Goal: Task Accomplishment & Management: Use online tool/utility

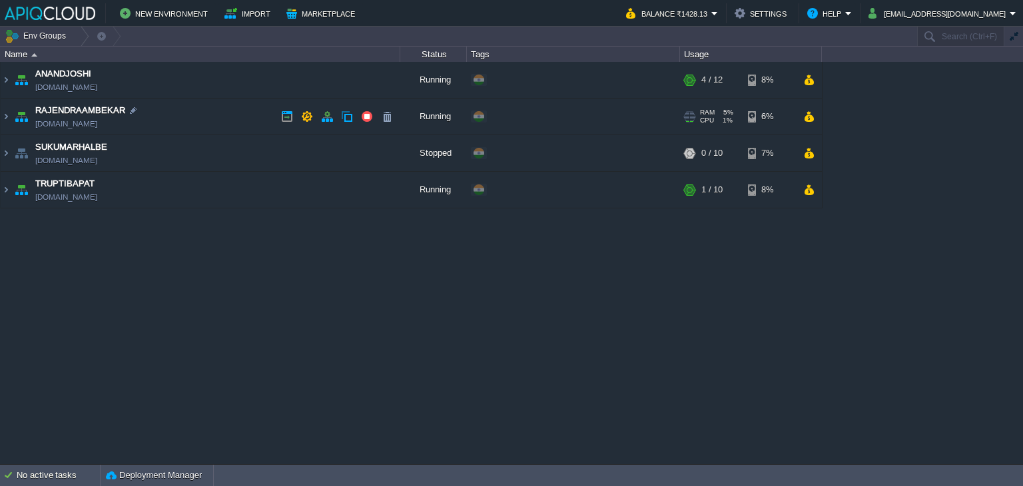
click at [246, 118] on td "RAJENDRAAMBEKAR [DOMAIN_NAME]" at bounding box center [201, 117] width 400 height 37
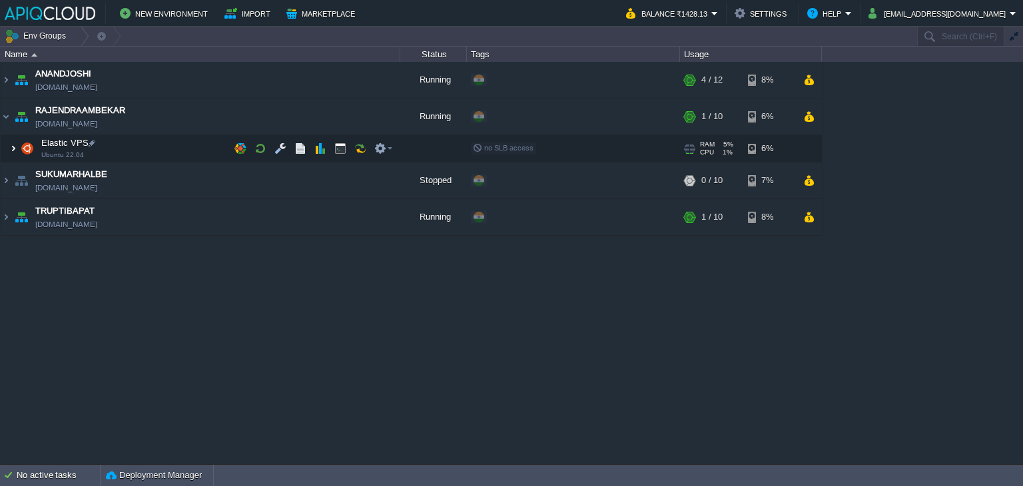
click at [15, 150] on img at bounding box center [13, 148] width 8 height 27
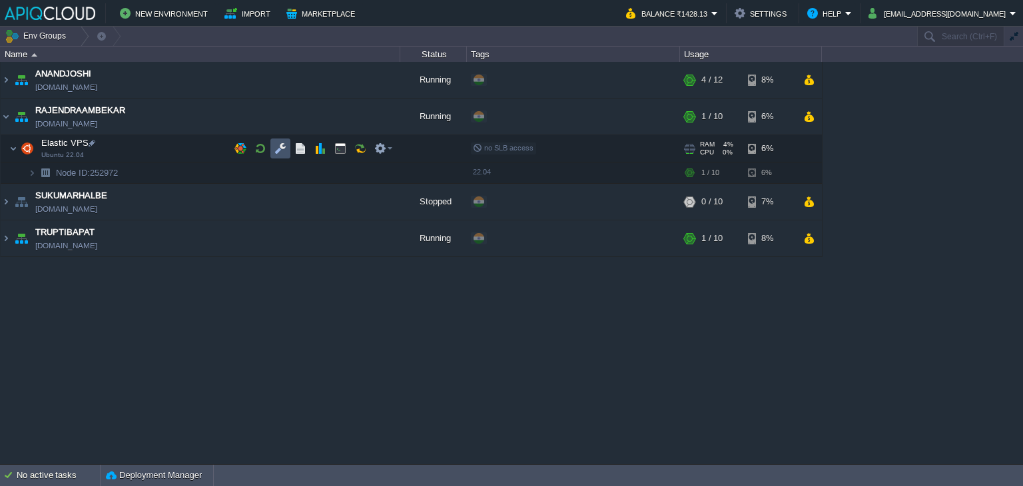
click at [280, 146] on button "button" at bounding box center [281, 149] width 12 height 12
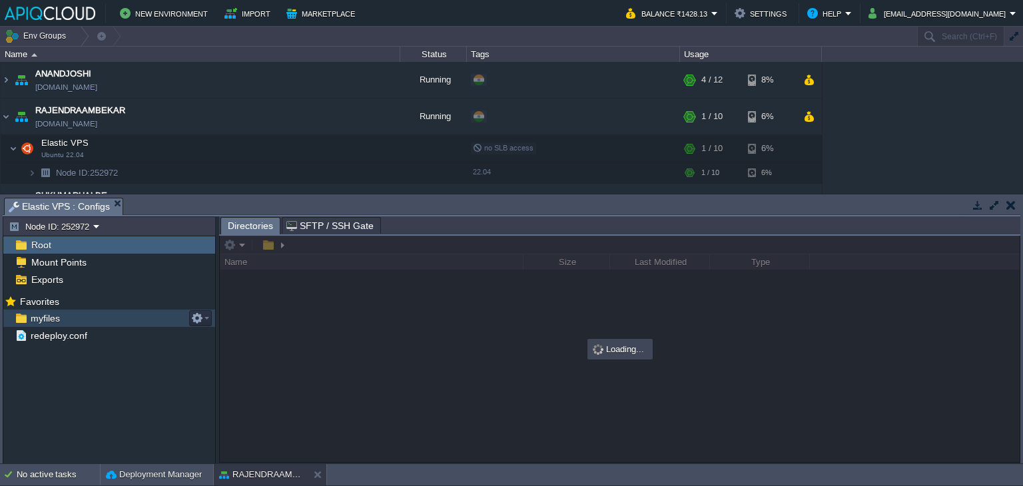
click at [42, 317] on span "myfiles" at bounding box center [45, 319] width 34 height 12
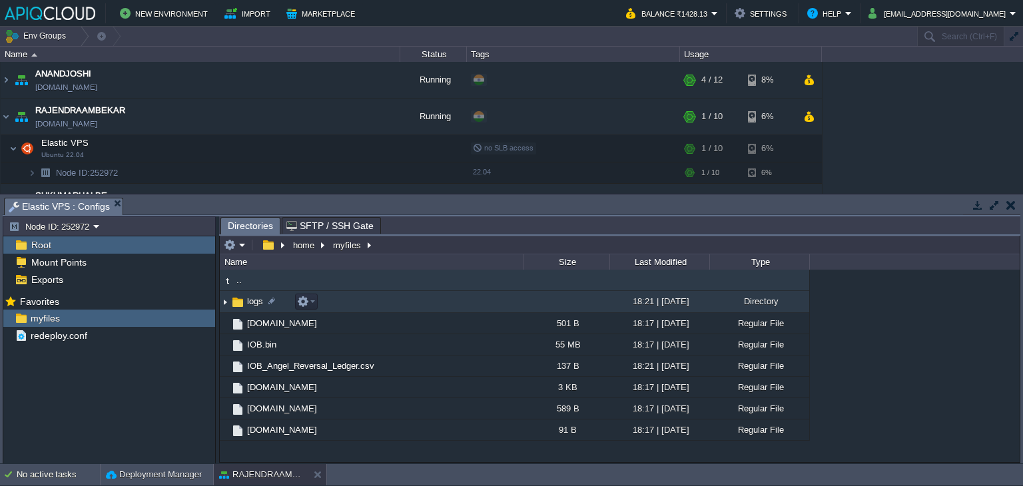
click at [228, 305] on img at bounding box center [225, 302] width 11 height 21
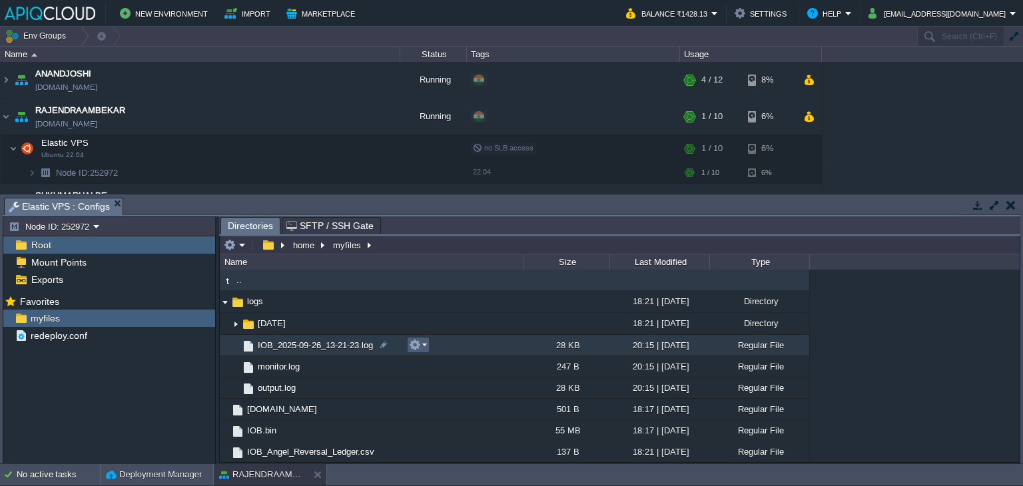
click at [428, 346] on td at bounding box center [418, 345] width 23 height 16
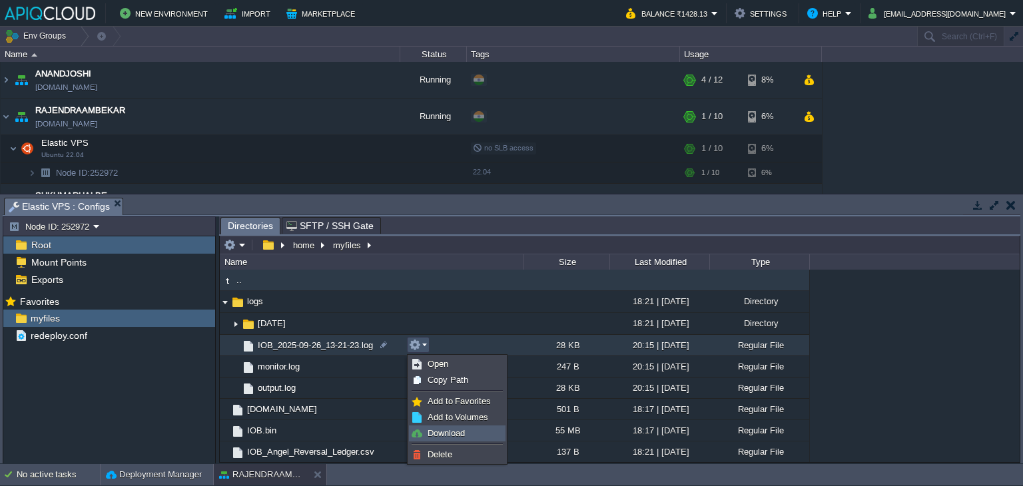
click at [456, 440] on li "Download" at bounding box center [457, 434] width 97 height 16
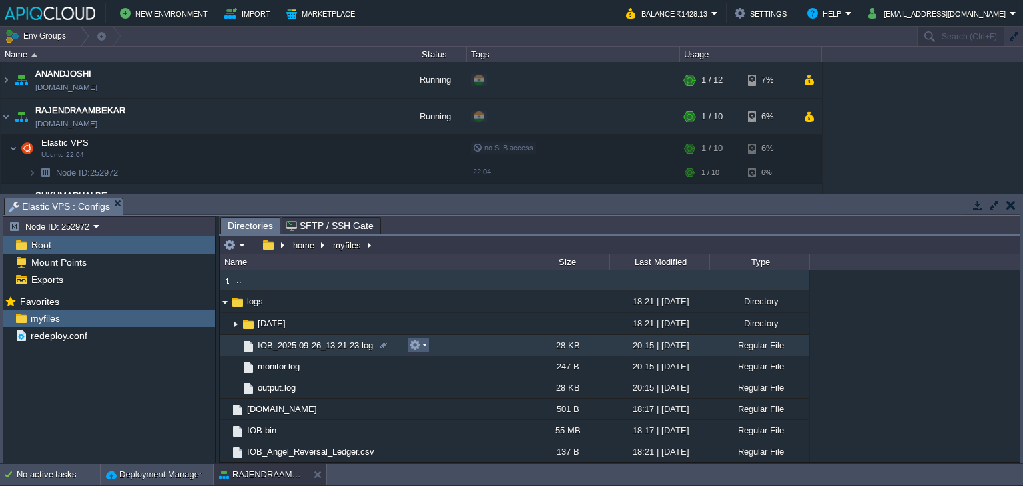
click at [416, 347] on button "button" at bounding box center [415, 345] width 12 height 12
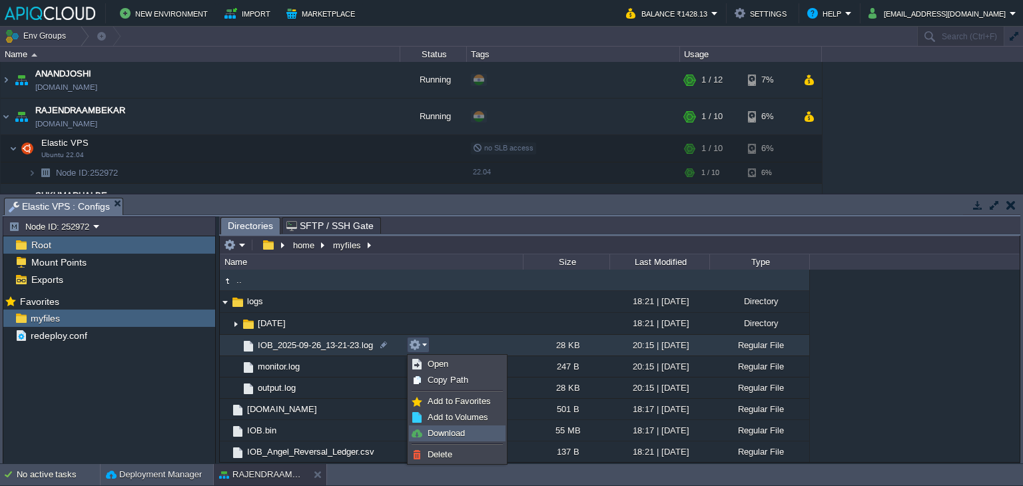
click at [442, 434] on span "Download" at bounding box center [446, 433] width 37 height 10
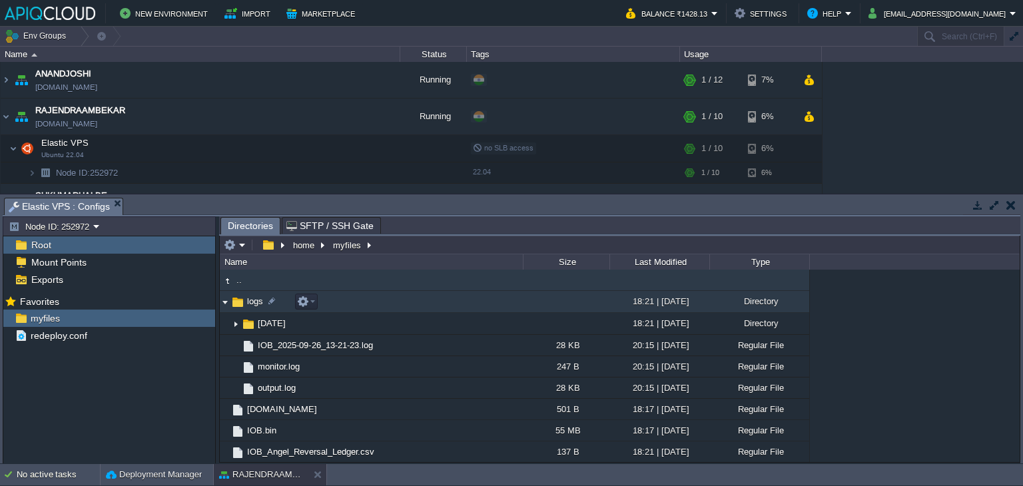
click at [227, 305] on img at bounding box center [225, 302] width 11 height 21
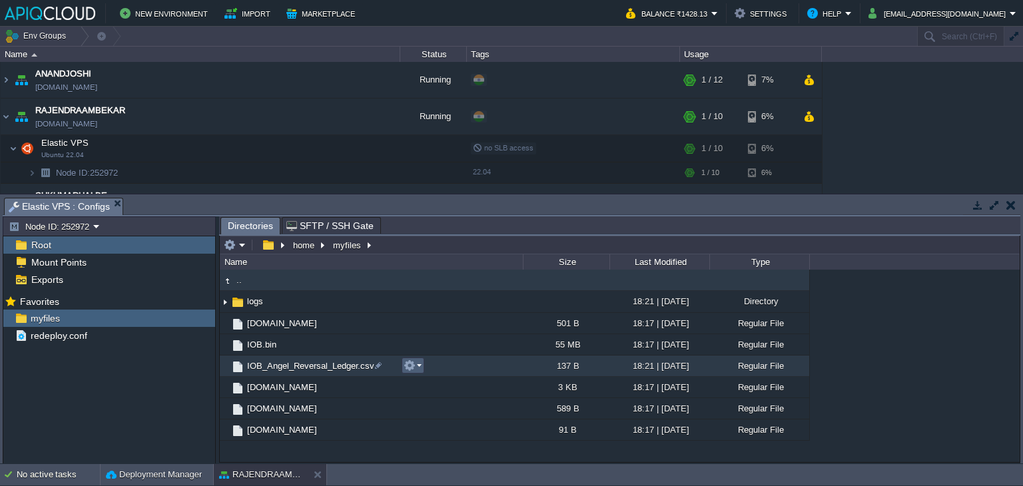
click at [416, 363] on em at bounding box center [413, 366] width 18 height 12
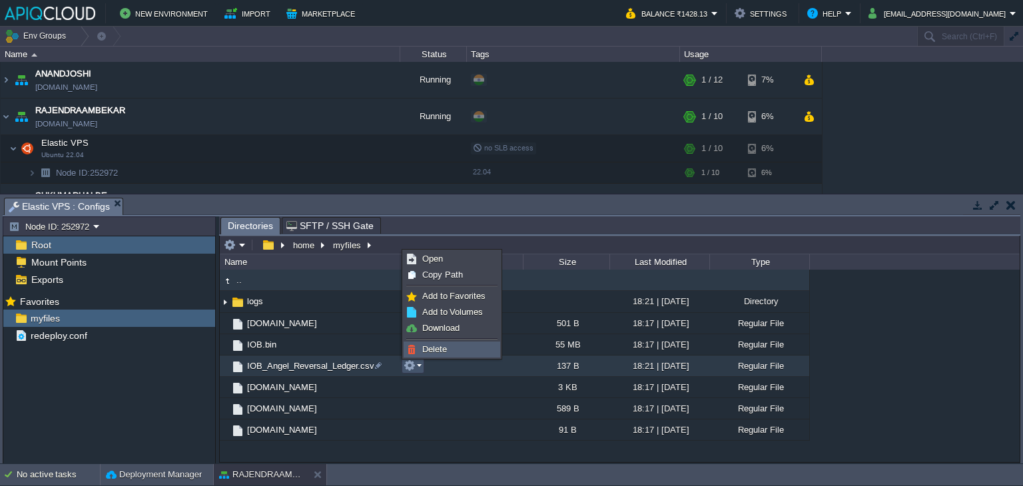
click at [437, 348] on span "Delete" at bounding box center [434, 349] width 25 height 10
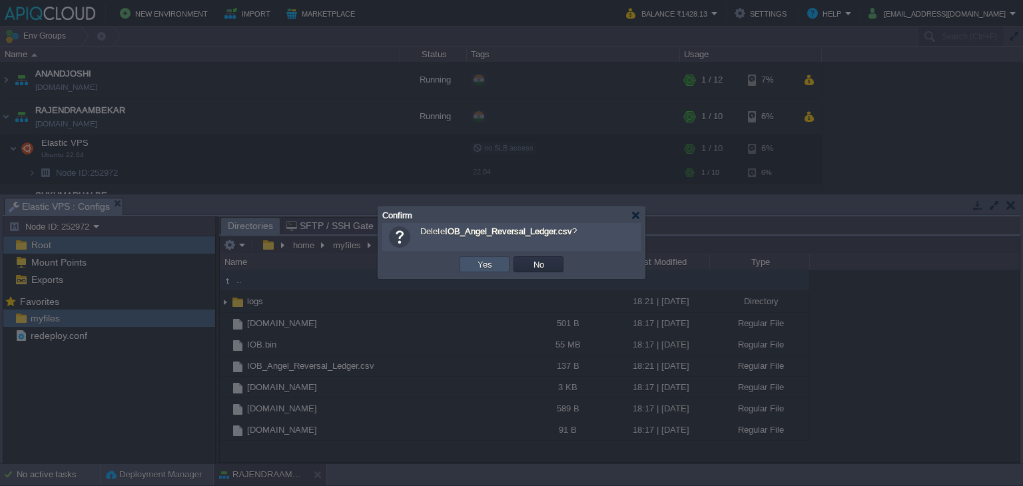
click at [484, 270] on button "Yes" at bounding box center [485, 265] width 23 height 12
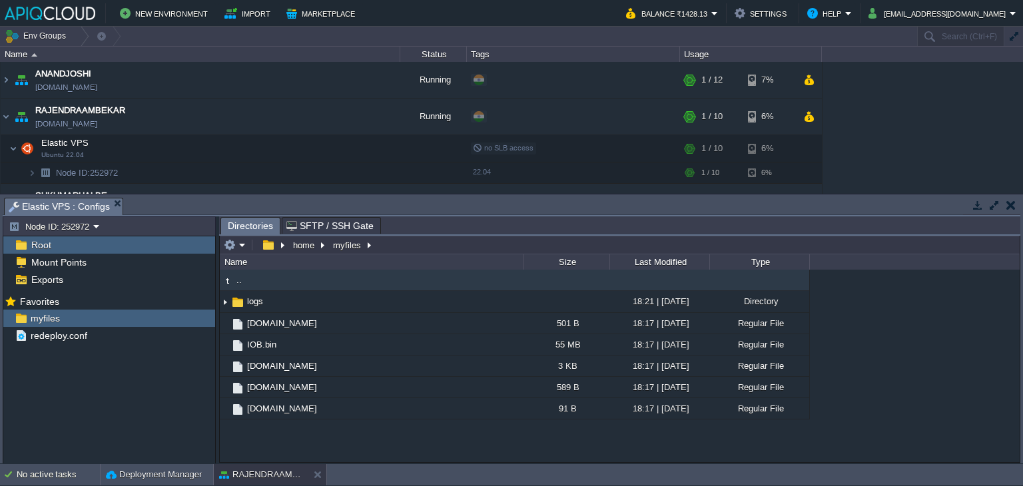
click at [1009, 206] on button "button" at bounding box center [1011, 205] width 9 height 12
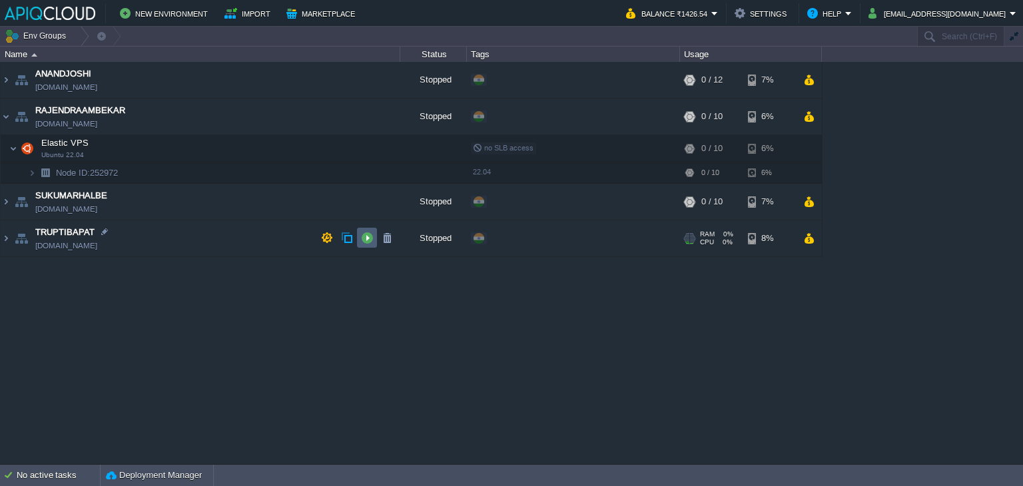
click at [368, 237] on button "button" at bounding box center [367, 238] width 12 height 12
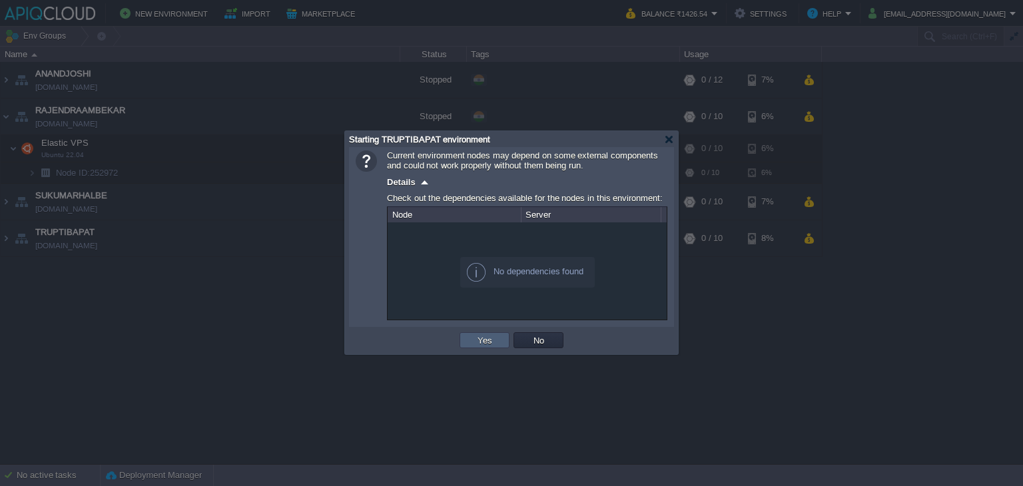
click at [481, 341] on button "Yes" at bounding box center [485, 340] width 23 height 12
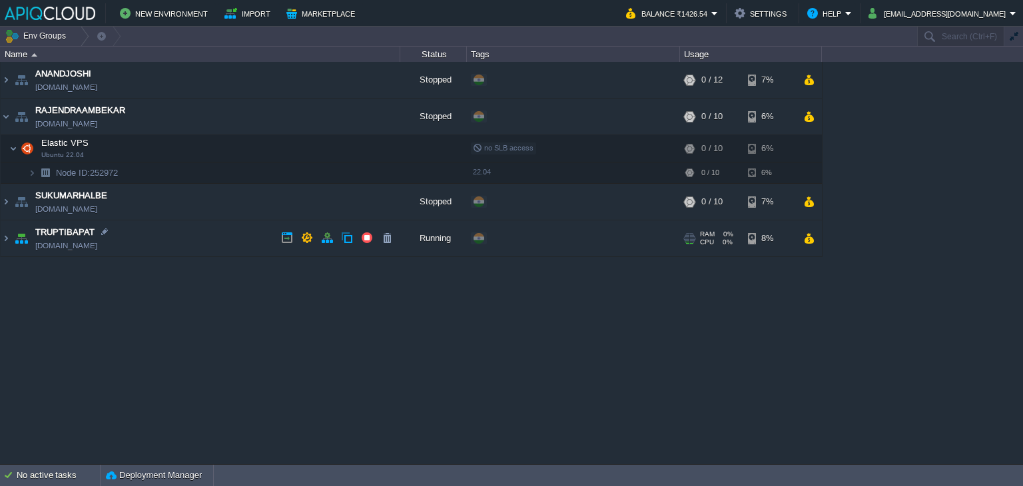
click at [246, 239] on td "TRUPTIBAPAT [DOMAIN_NAME]" at bounding box center [201, 239] width 400 height 37
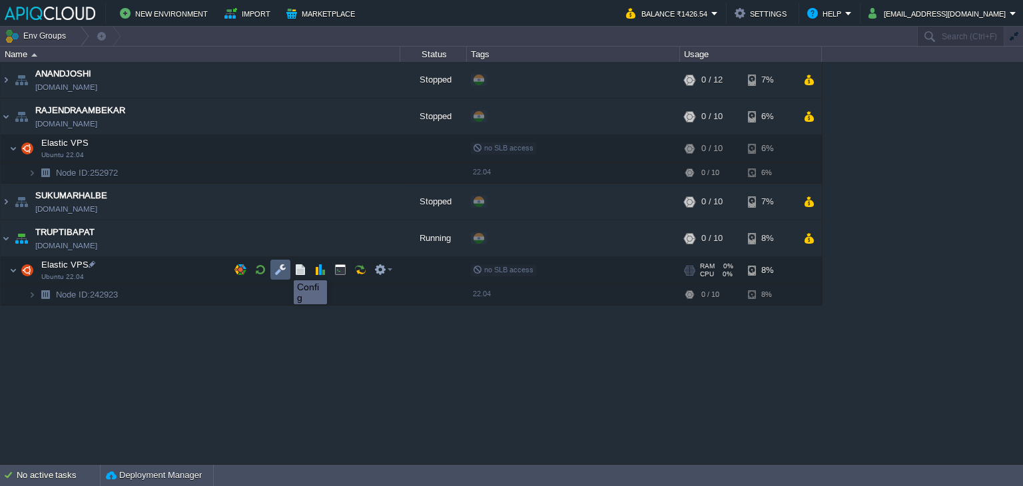
click at [281, 269] on button "button" at bounding box center [281, 270] width 12 height 12
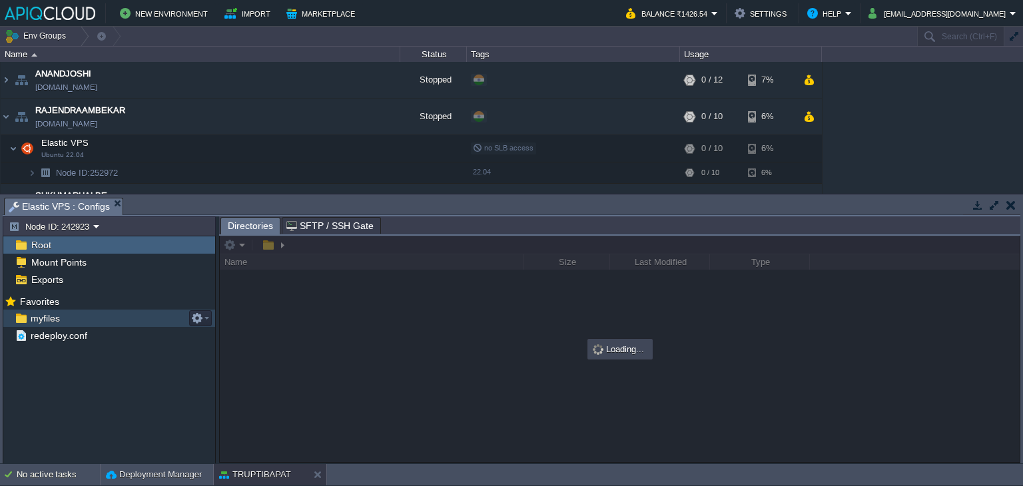
click at [42, 319] on span "myfiles" at bounding box center [45, 319] width 34 height 12
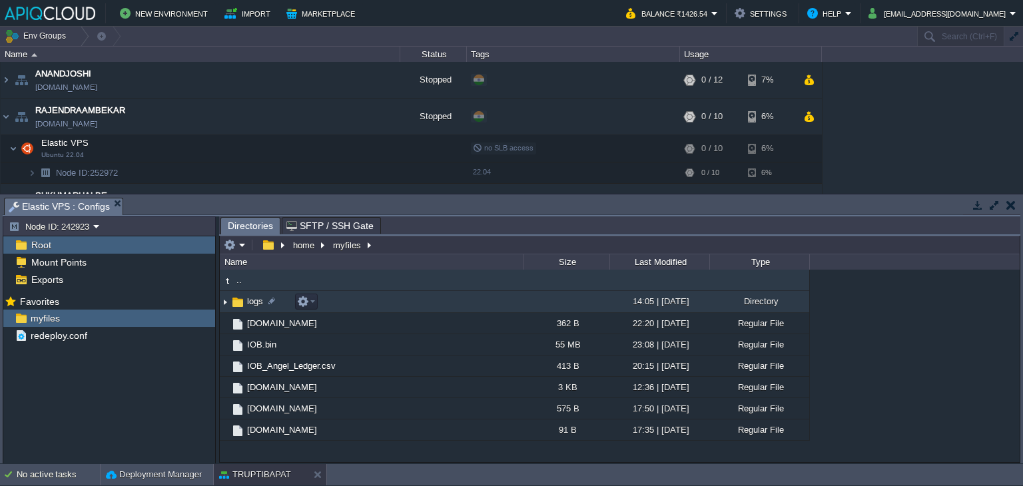
click at [224, 306] on img at bounding box center [225, 302] width 11 height 21
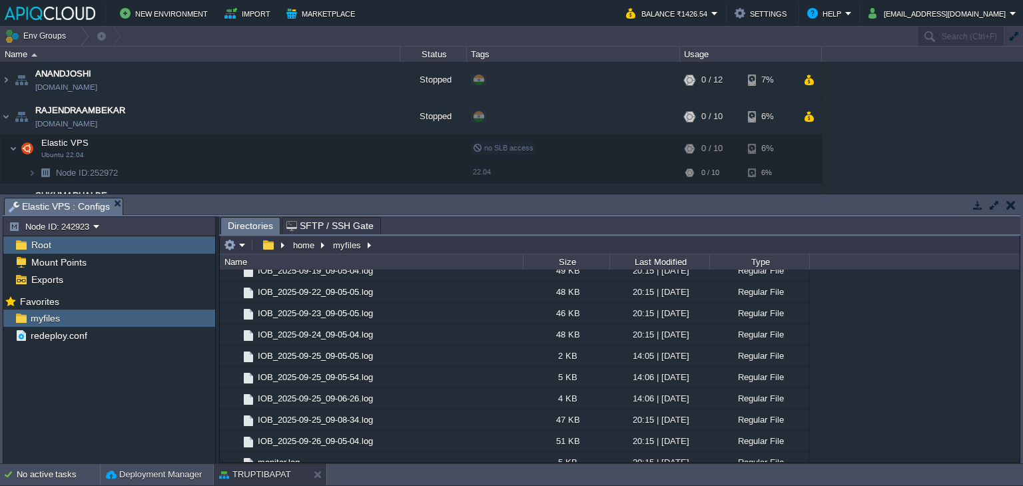
scroll to position [571, 0]
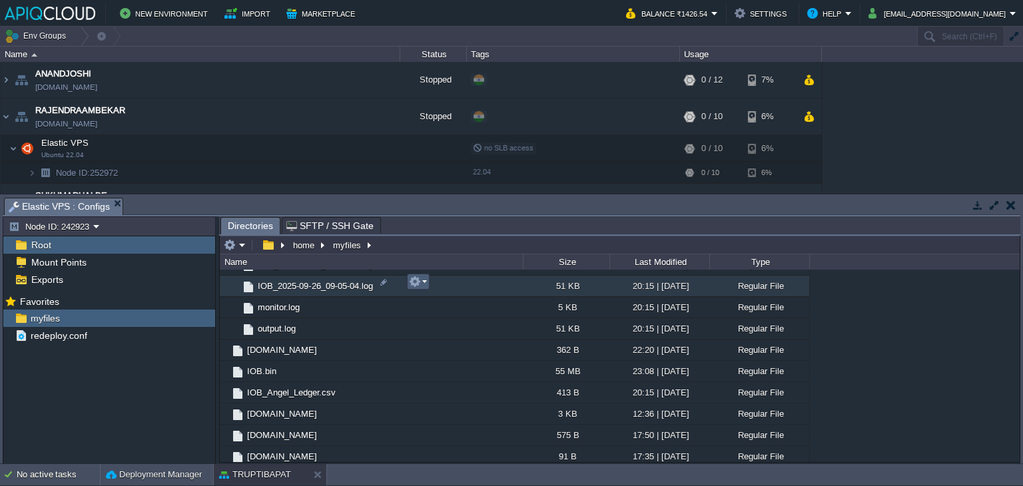
click at [418, 279] on button "button" at bounding box center [415, 282] width 12 height 12
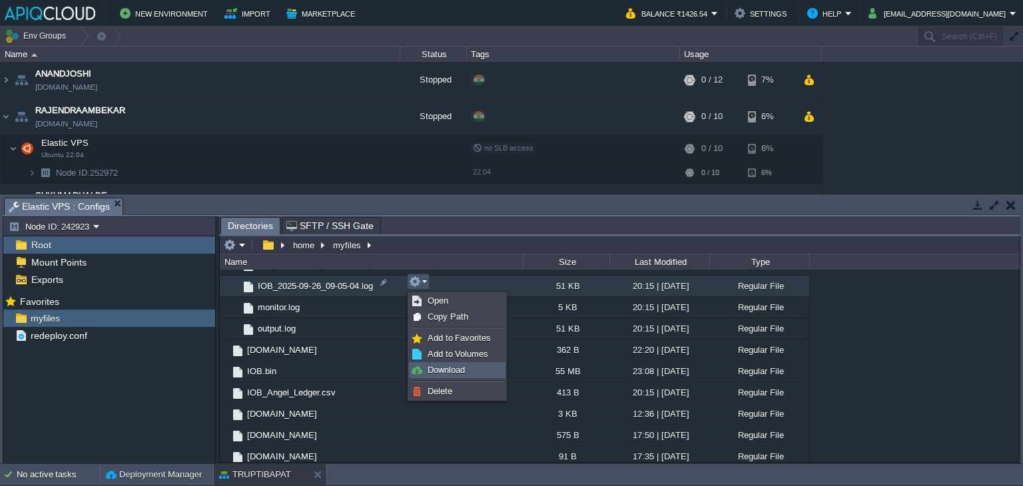
click at [428, 373] on span "Download" at bounding box center [446, 370] width 37 height 10
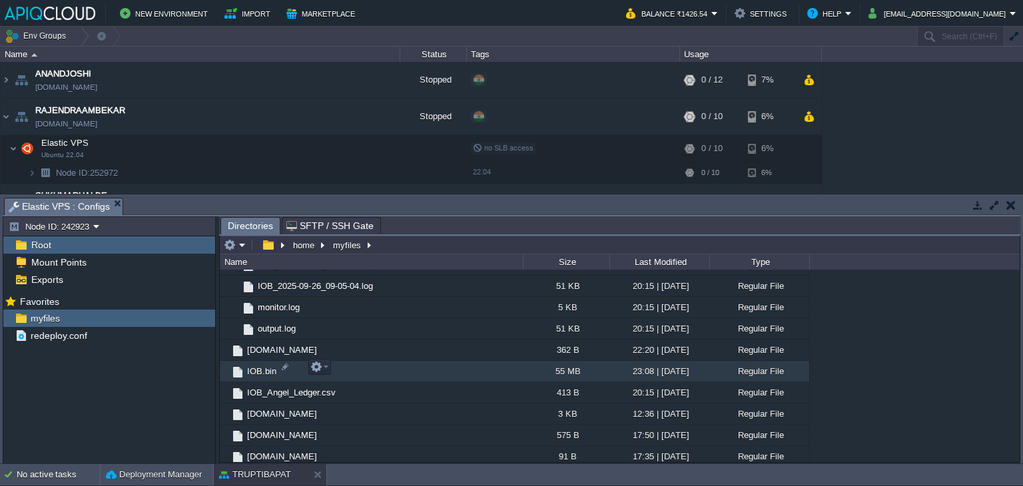
scroll to position [438, 0]
